Goal: Find specific page/section: Find specific page/section

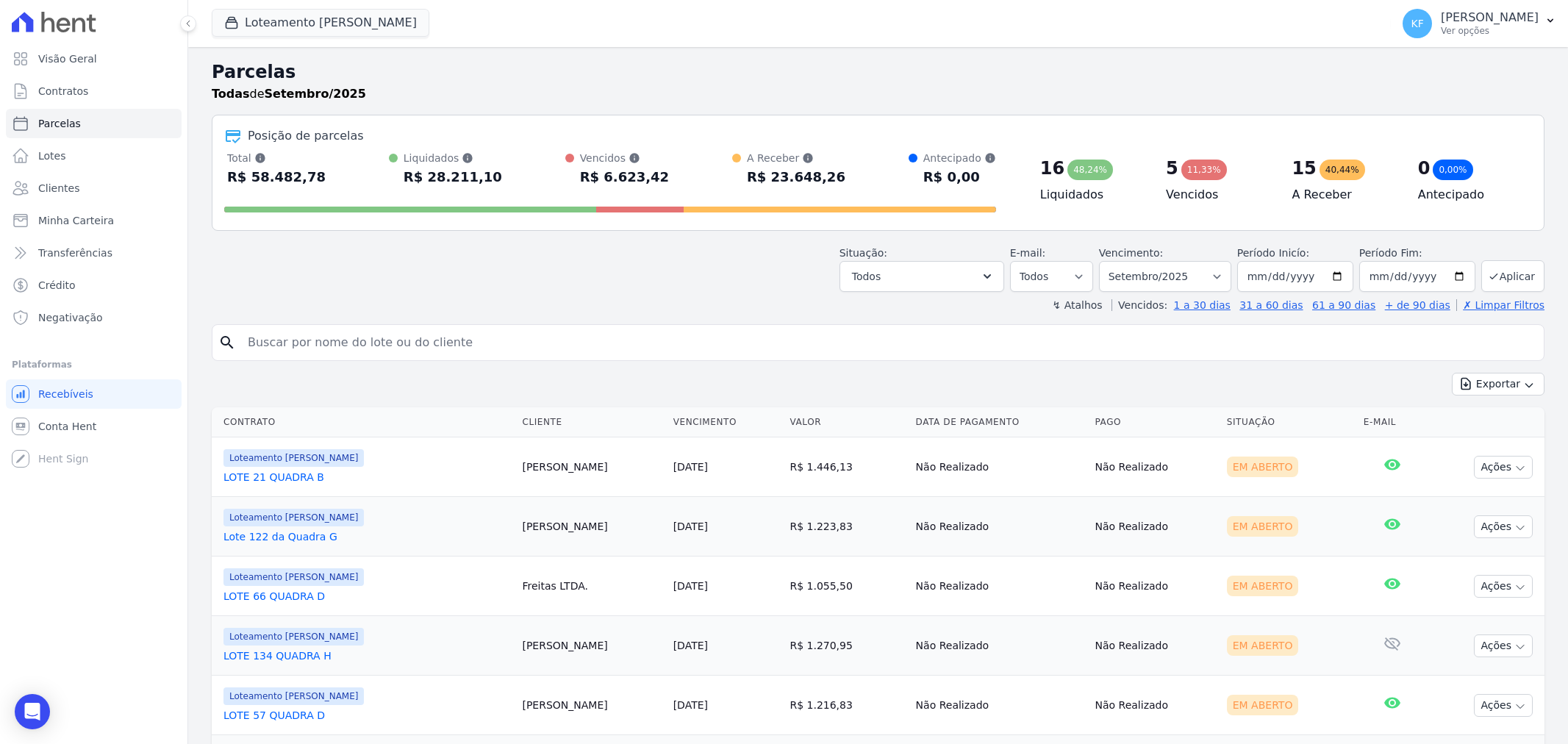
select select
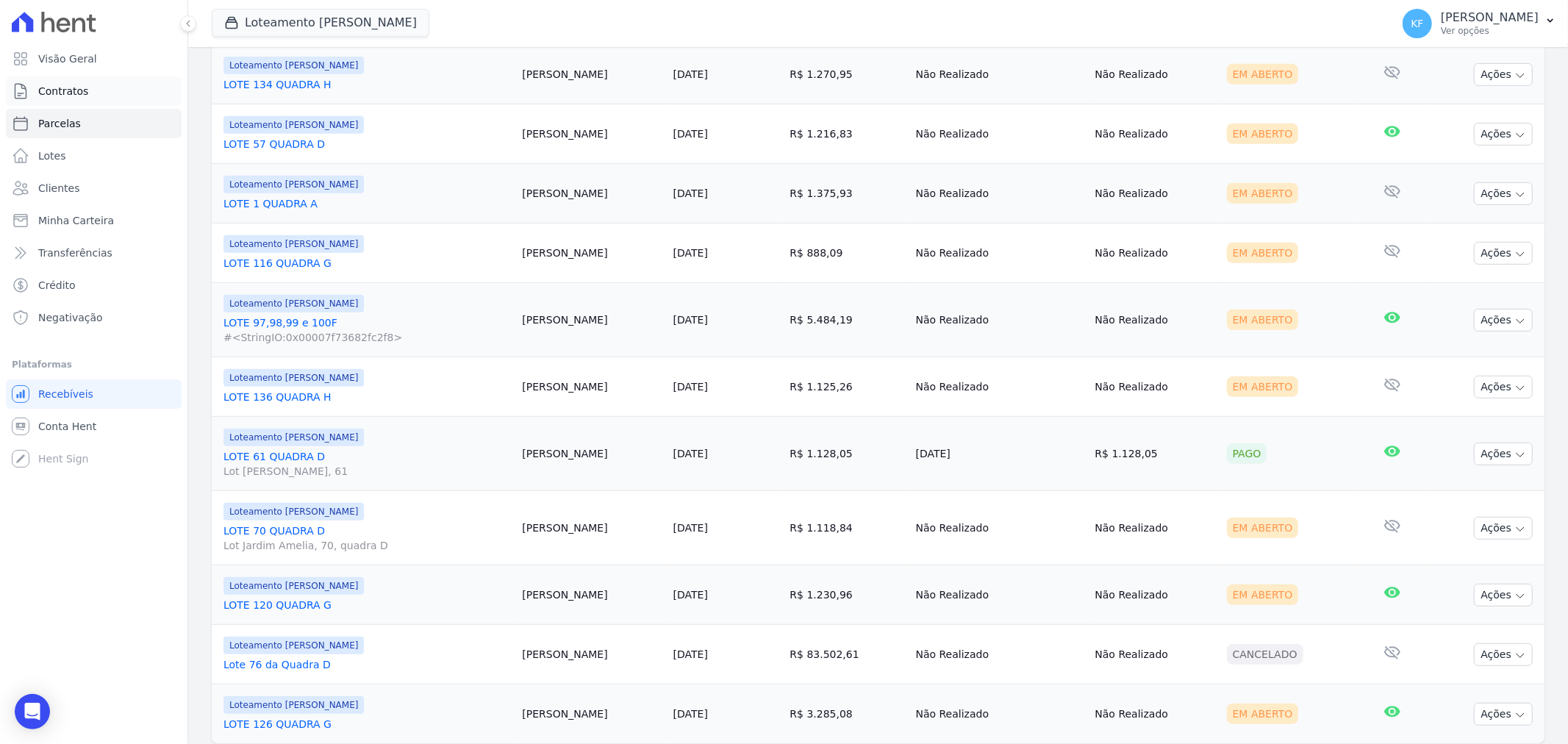
click at [72, 96] on span "Contratos" at bounding box center [63, 91] width 50 height 15
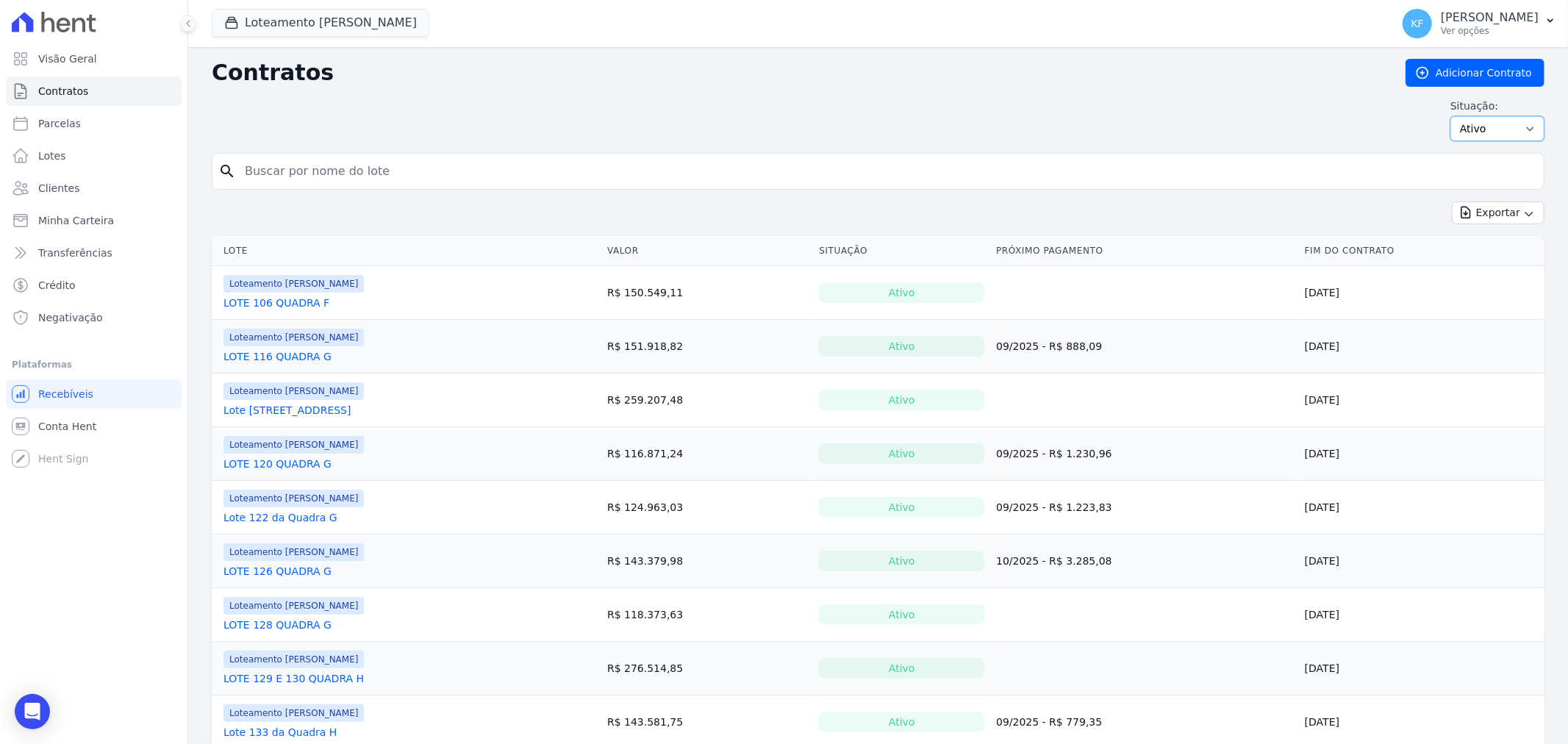
click at [1468, 127] on select "Ativo Todos Pausado Distratado Rascunho Expirado Encerrado" at bounding box center [1498, 129] width 94 height 25
select select "draft"
click at [1451, 116] on select "Ativo Todos Pausado Distratado Rascunho Expirado Encerrado" at bounding box center [1498, 129] width 94 height 25
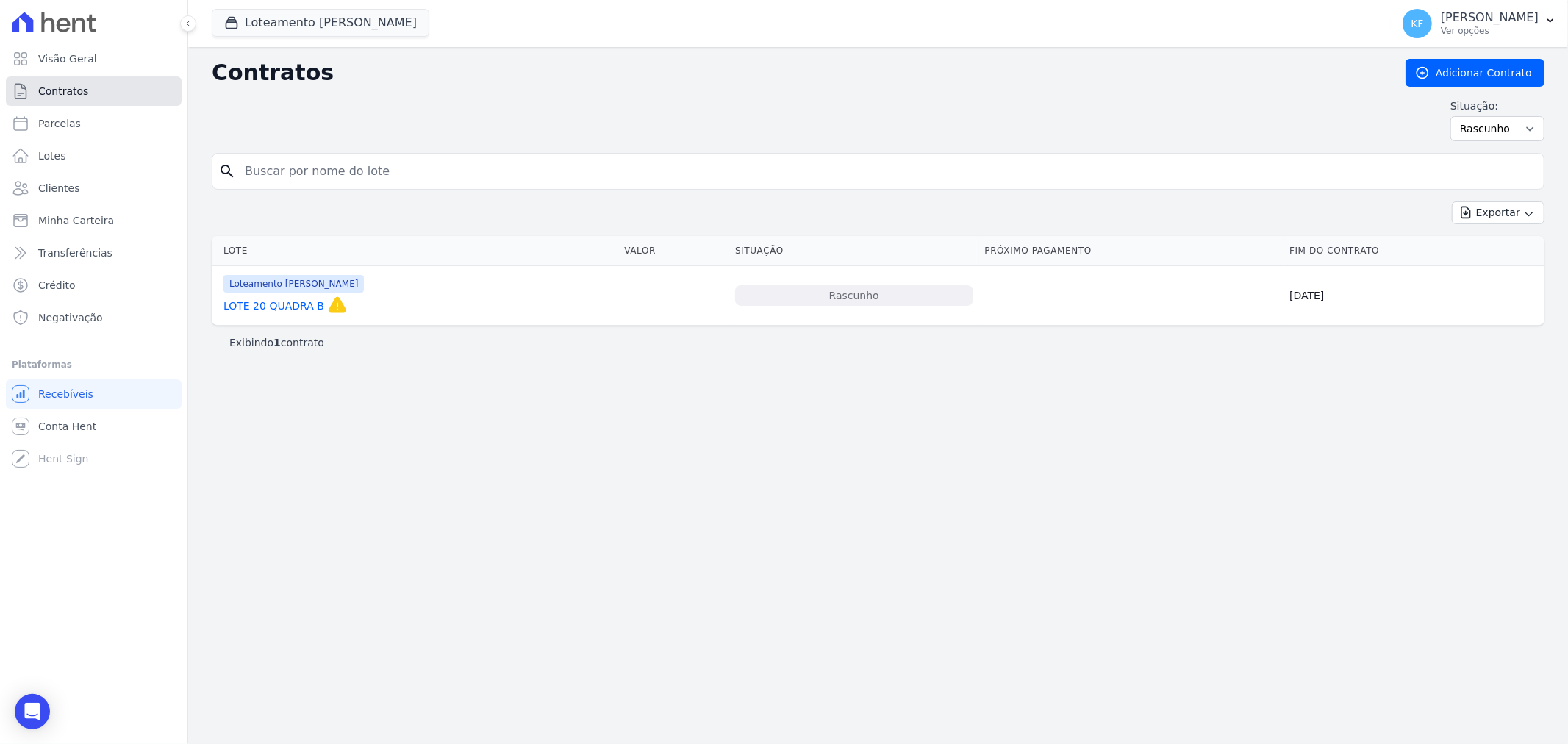
click at [75, 93] on span "Contratos" at bounding box center [63, 91] width 50 height 15
